Goal: Transaction & Acquisition: Purchase product/service

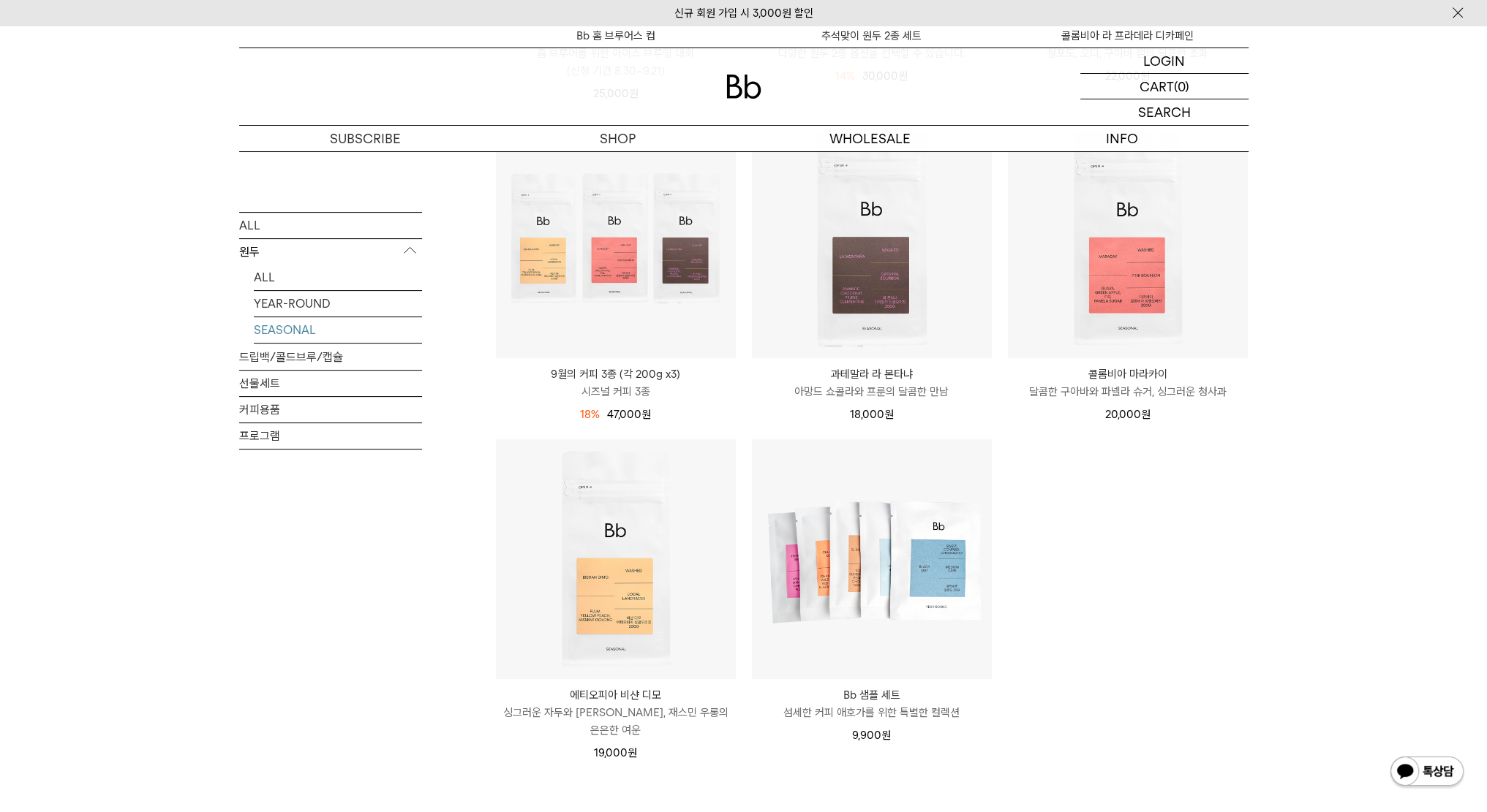
scroll to position [517, 0]
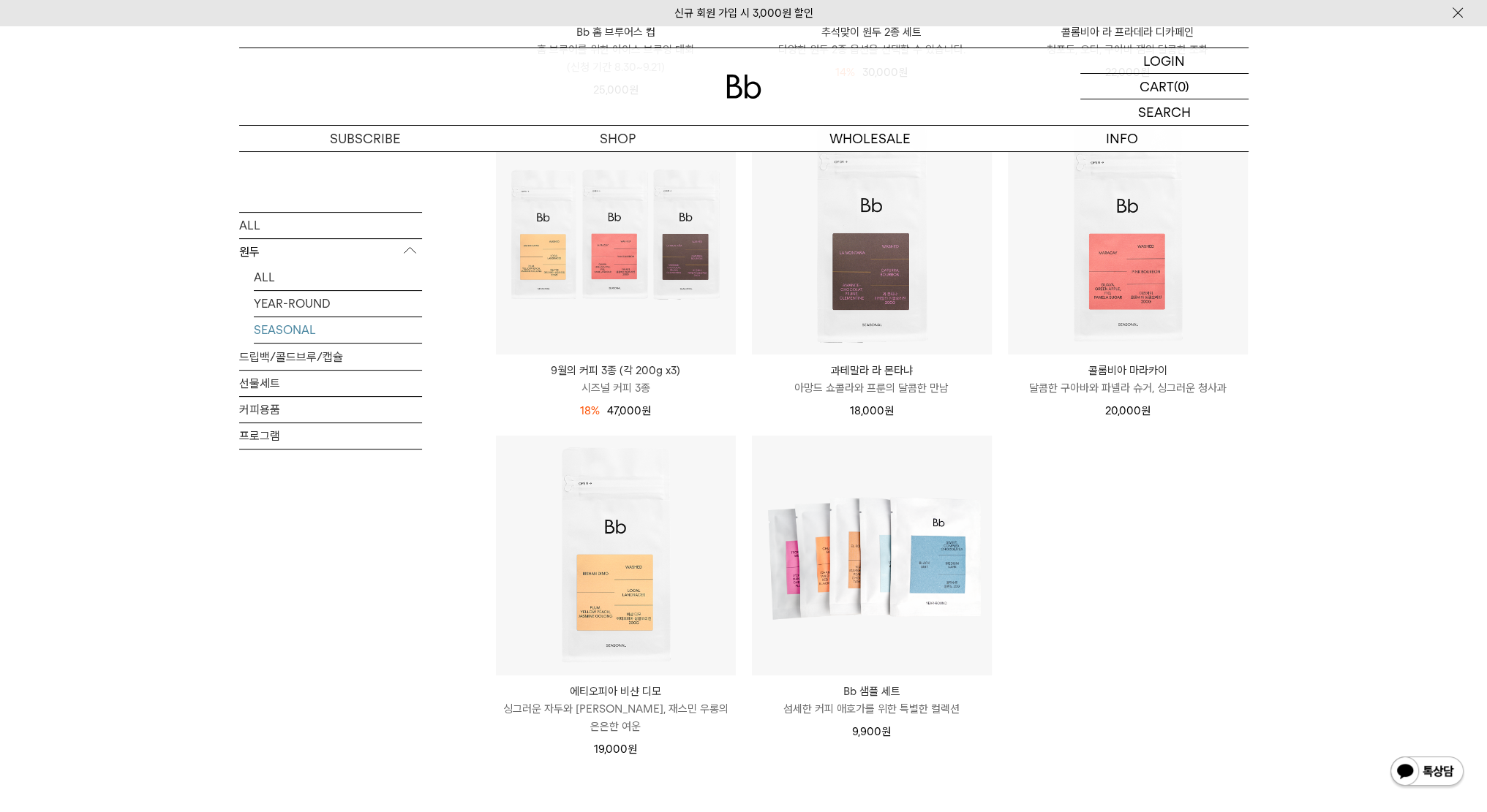
click at [861, 379] on p "아망드 쇼콜라와 프룬의 달콤한 만남" at bounding box center [872, 388] width 240 height 18
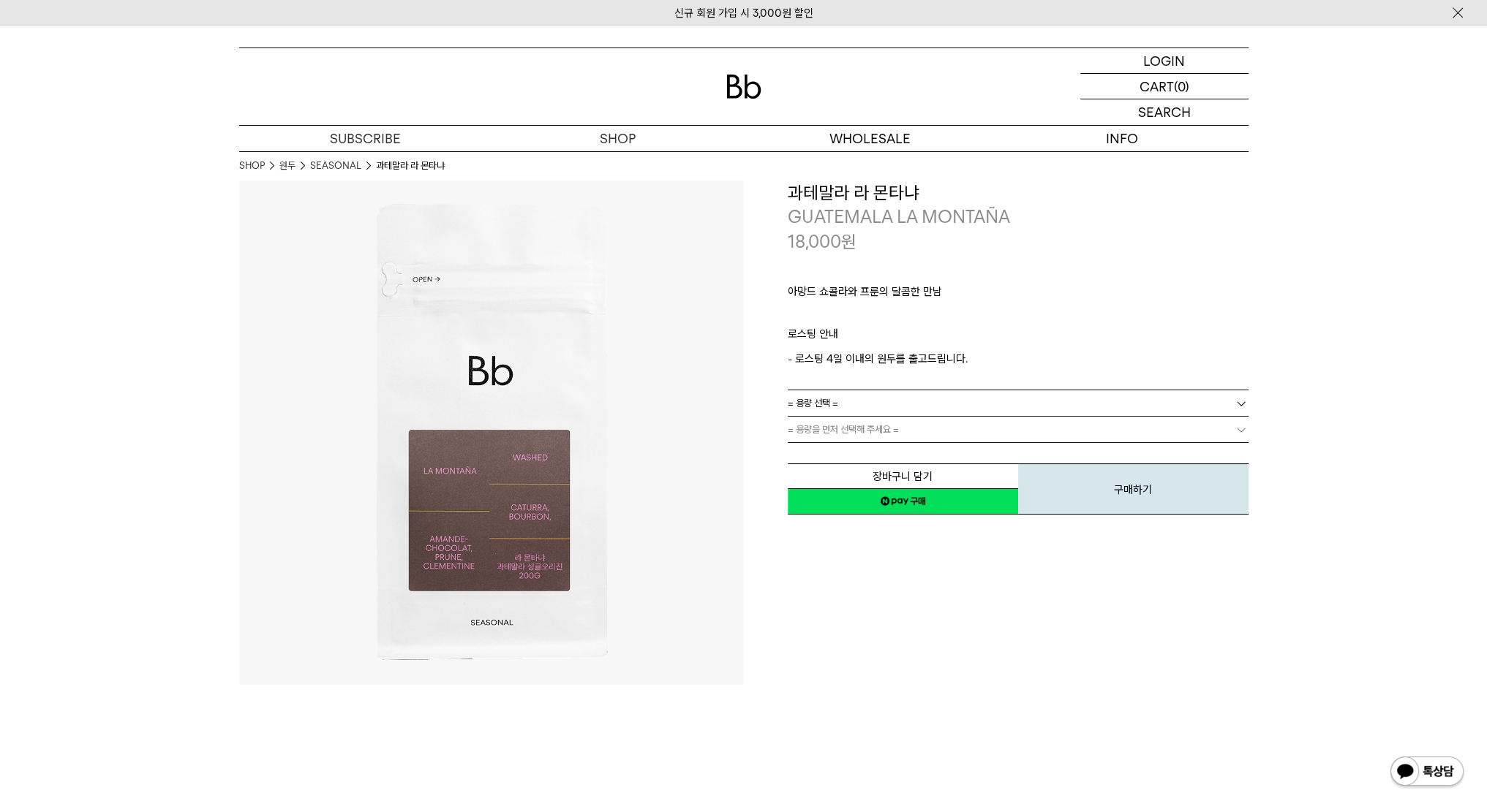
click at [884, 402] on link "= 용량 선택 =" at bounding box center [1017, 403] width 460 height 26
click at [888, 464] on li "600g" at bounding box center [1025, 456] width 446 height 27
click at [876, 435] on link "= 분쇄도 선택 =" at bounding box center [1017, 430] width 460 height 26
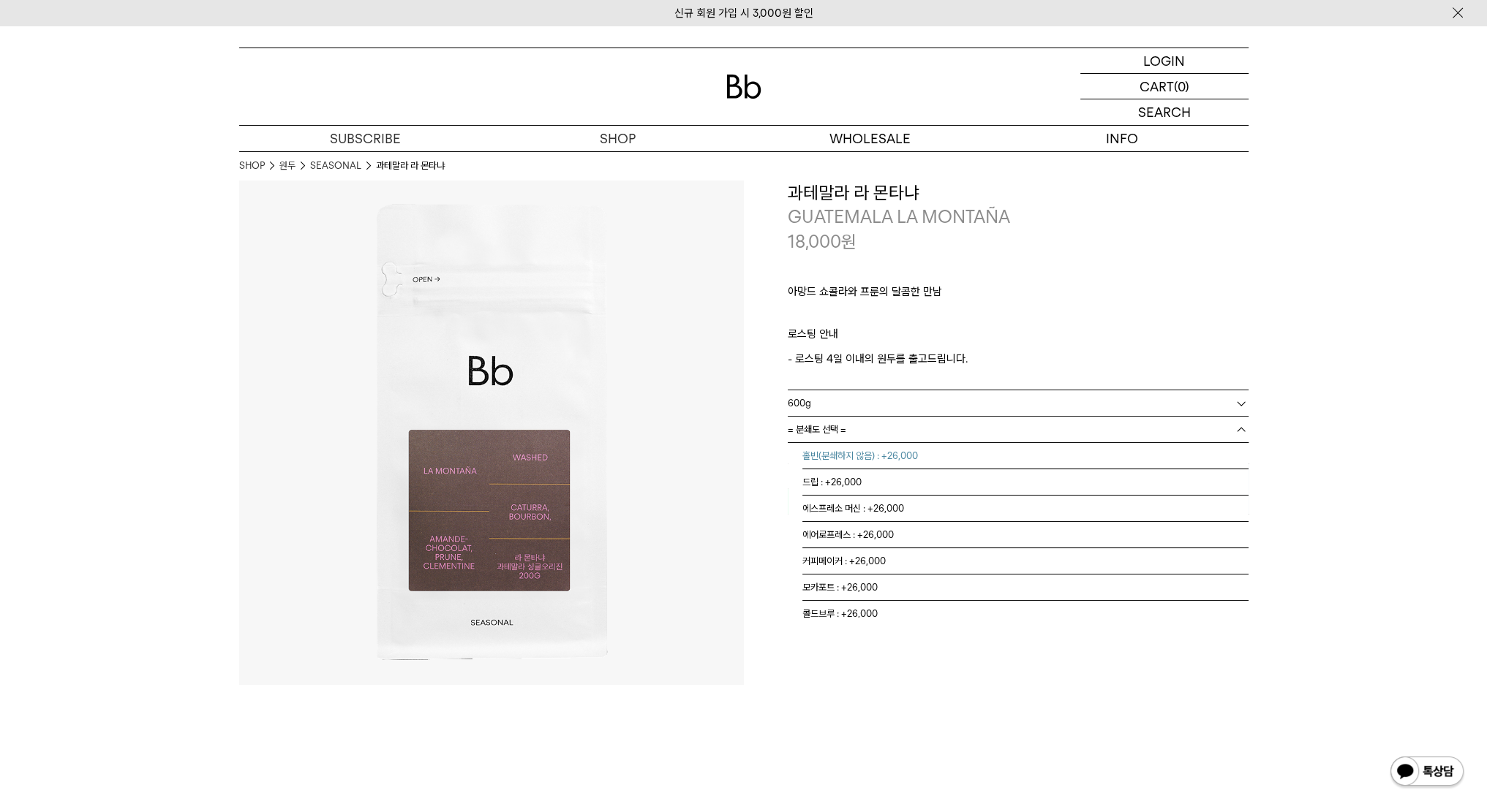
click at [875, 459] on li "홀빈(분쇄하지 않음) : +26,000" at bounding box center [1025, 456] width 446 height 27
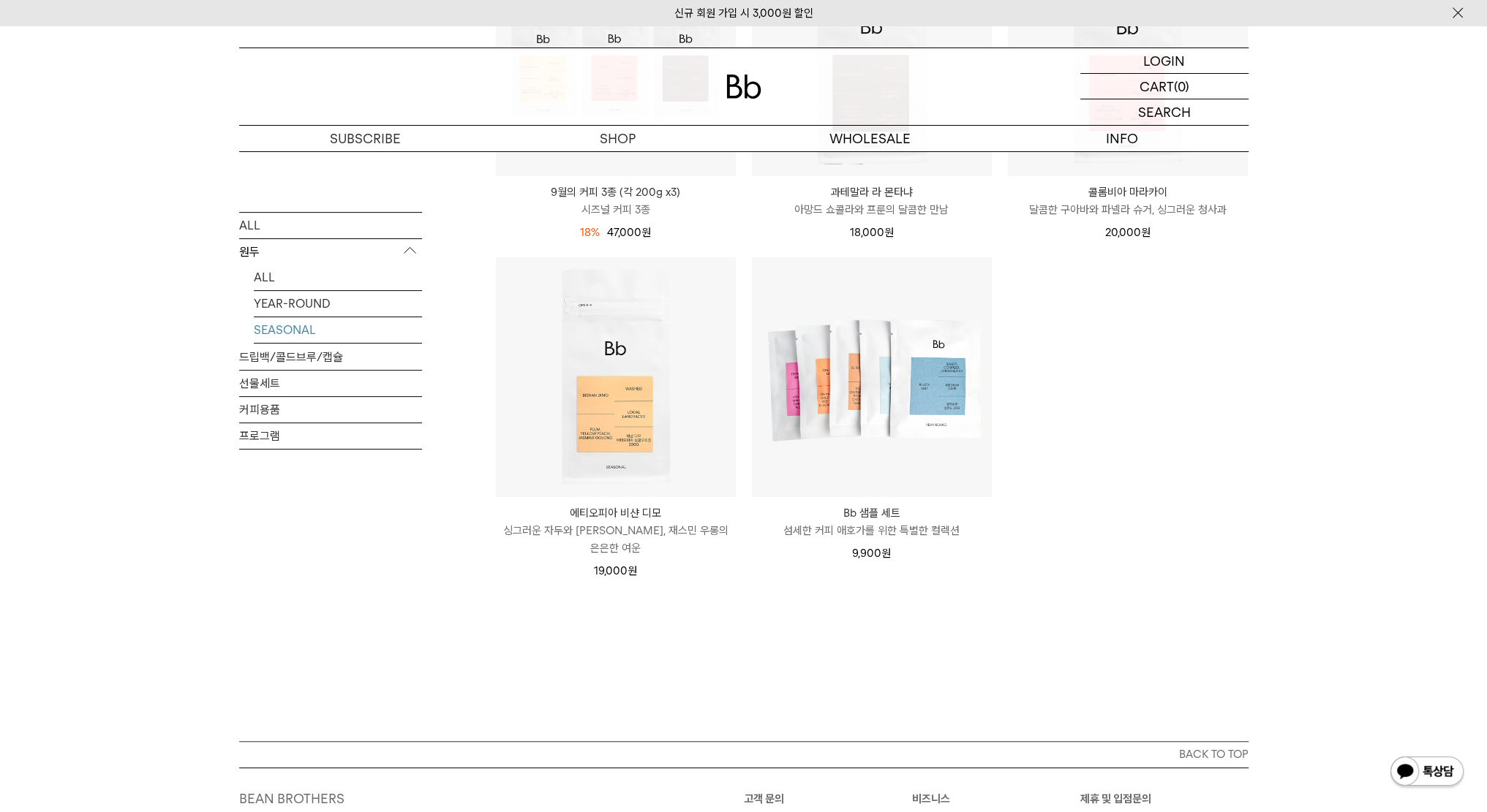
scroll to position [590, 0]
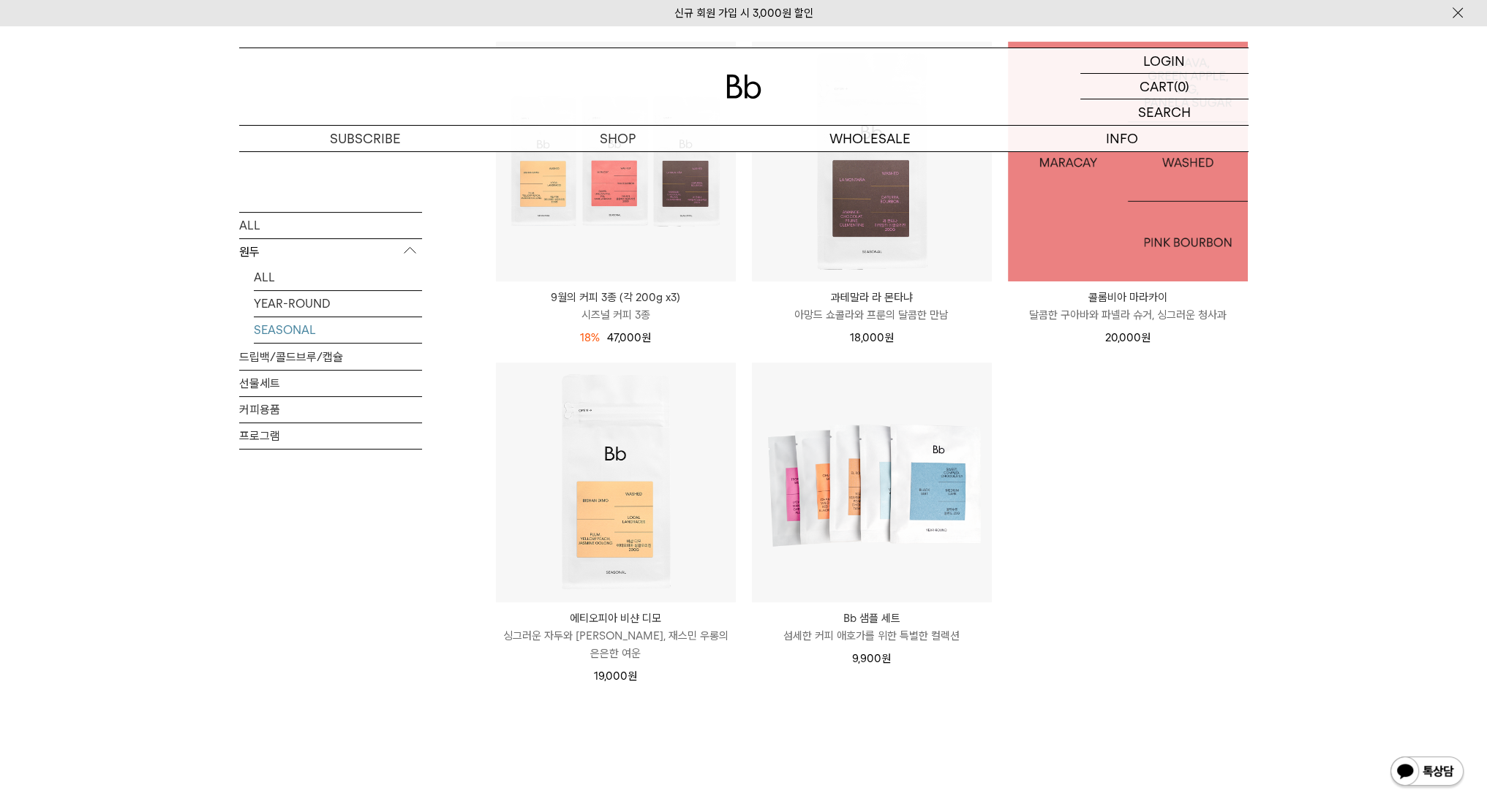
click at [1125, 210] on img at bounding box center [1127, 161] width 240 height 240
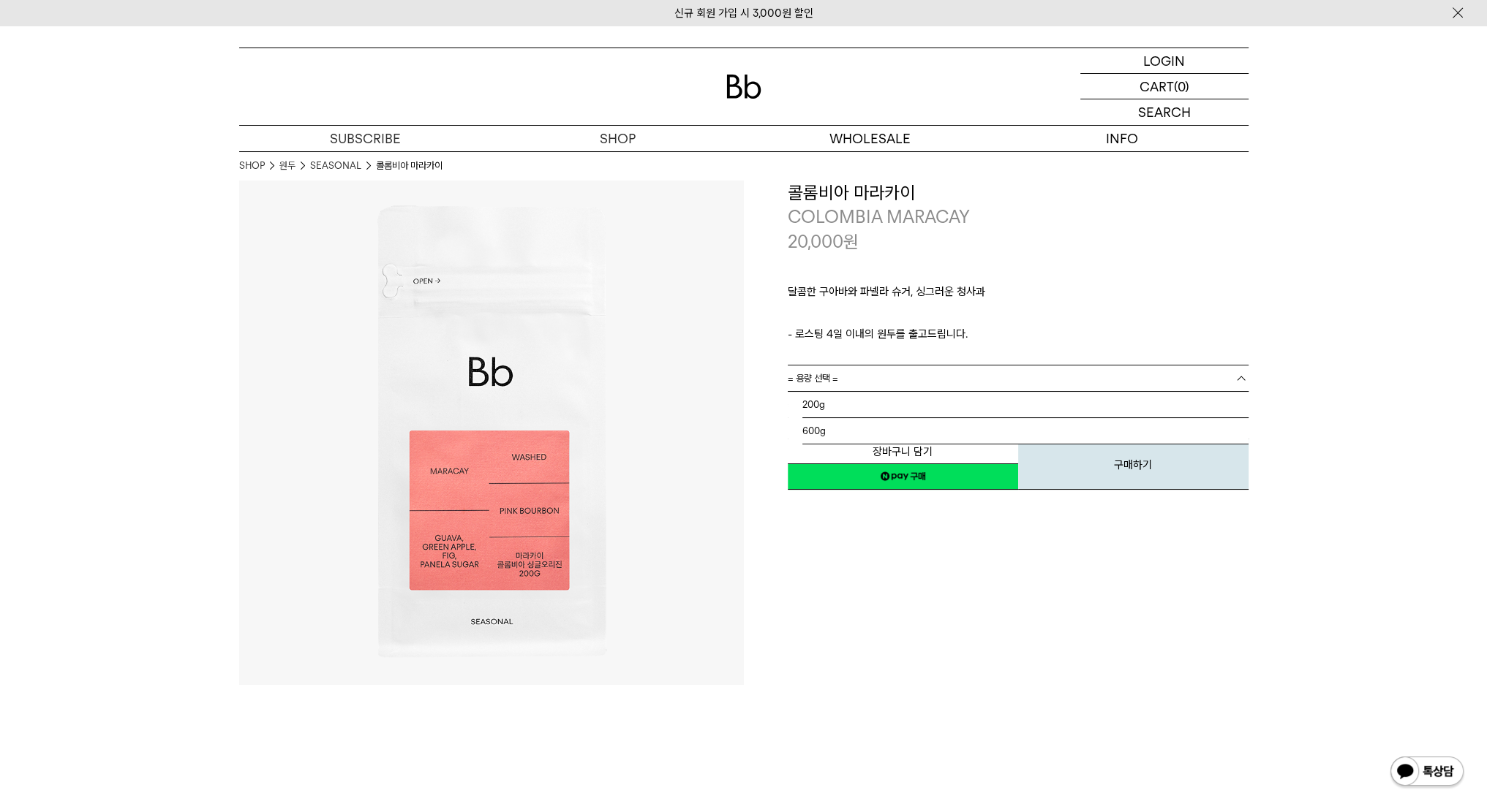
click at [828, 383] on span "= 용량 선택 =" at bounding box center [812, 378] width 51 height 26
click at [820, 433] on li "600g" at bounding box center [1025, 431] width 446 height 27
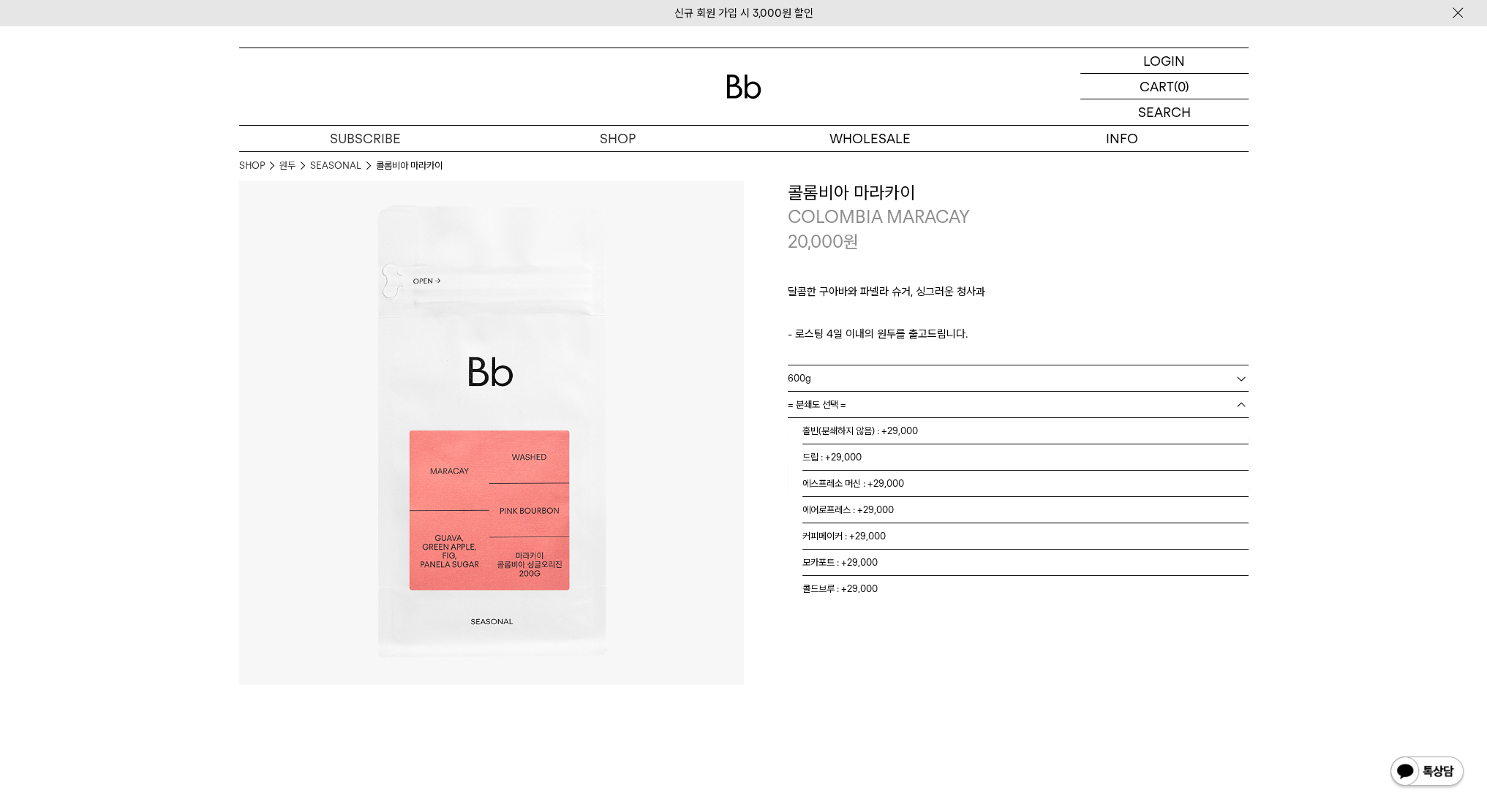
click at [827, 402] on span "= 분쇄도 선택 =" at bounding box center [816, 405] width 59 height 26
click at [828, 426] on li "홀빈(분쇄하지 않음) : +29,000" at bounding box center [1025, 431] width 446 height 27
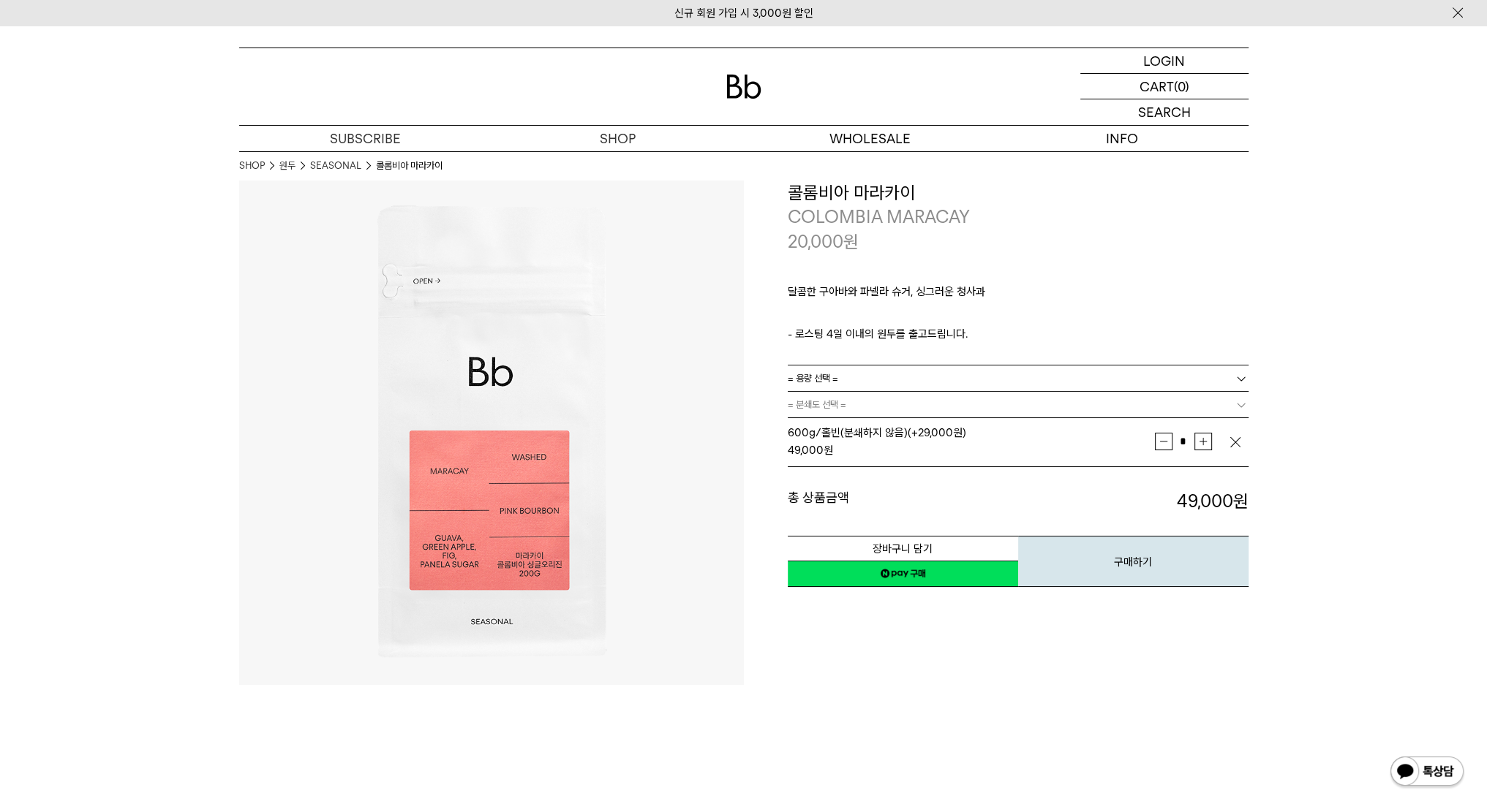
click at [1232, 445] on img "button" at bounding box center [1235, 443] width 14 height 14
